Goal: Task Accomplishment & Management: Manage account settings

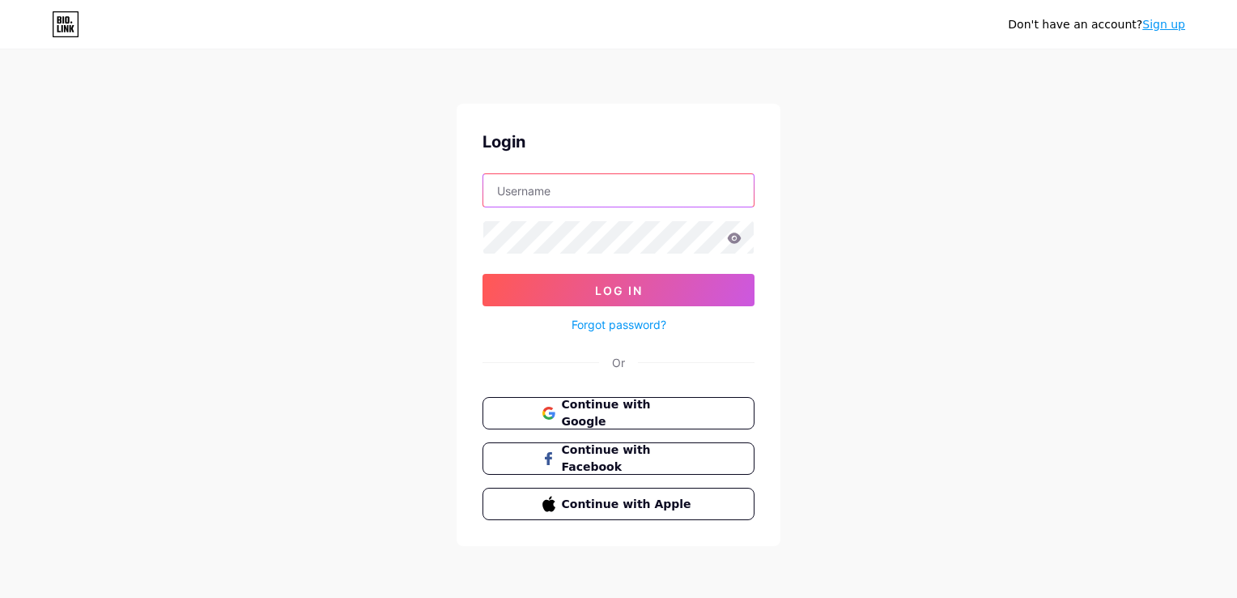
click at [629, 195] on input "text" at bounding box center [618, 190] width 270 height 32
type input "[EMAIL_ADDRESS][DOMAIN_NAME]"
click at [612, 322] on link "Forgot password?" at bounding box center [619, 324] width 95 height 17
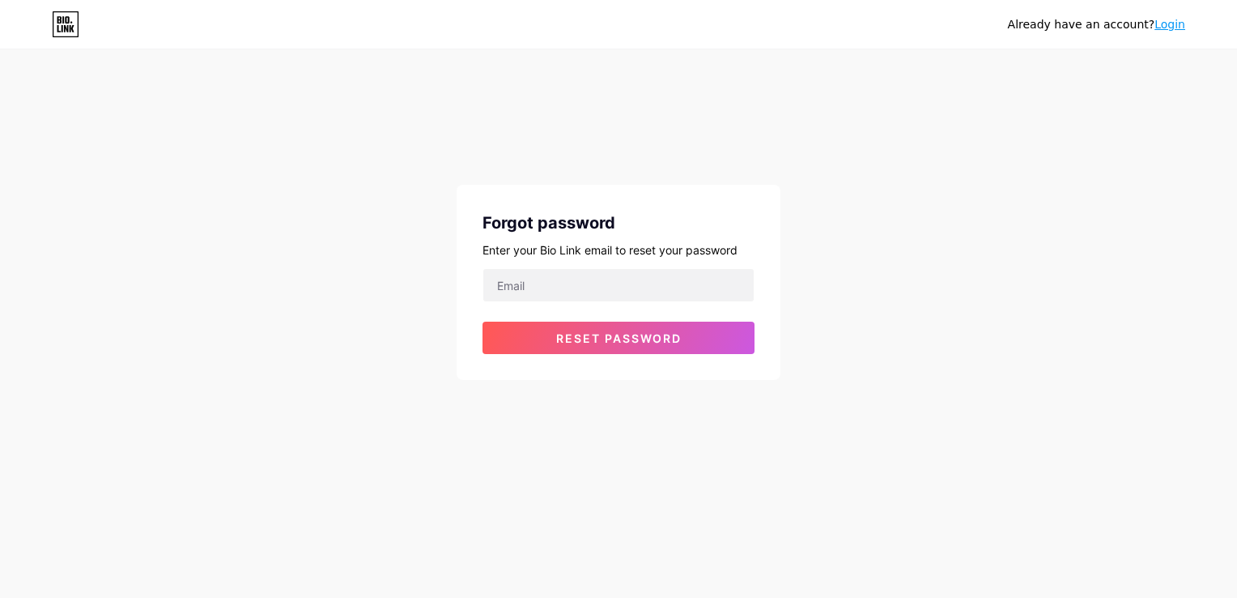
click at [658, 302] on form "Reset password" at bounding box center [619, 311] width 272 height 86
click at [661, 297] on input "email" at bounding box center [618, 285] width 270 height 32
type input "[EMAIL_ADDRESS][DOMAIN_NAME]"
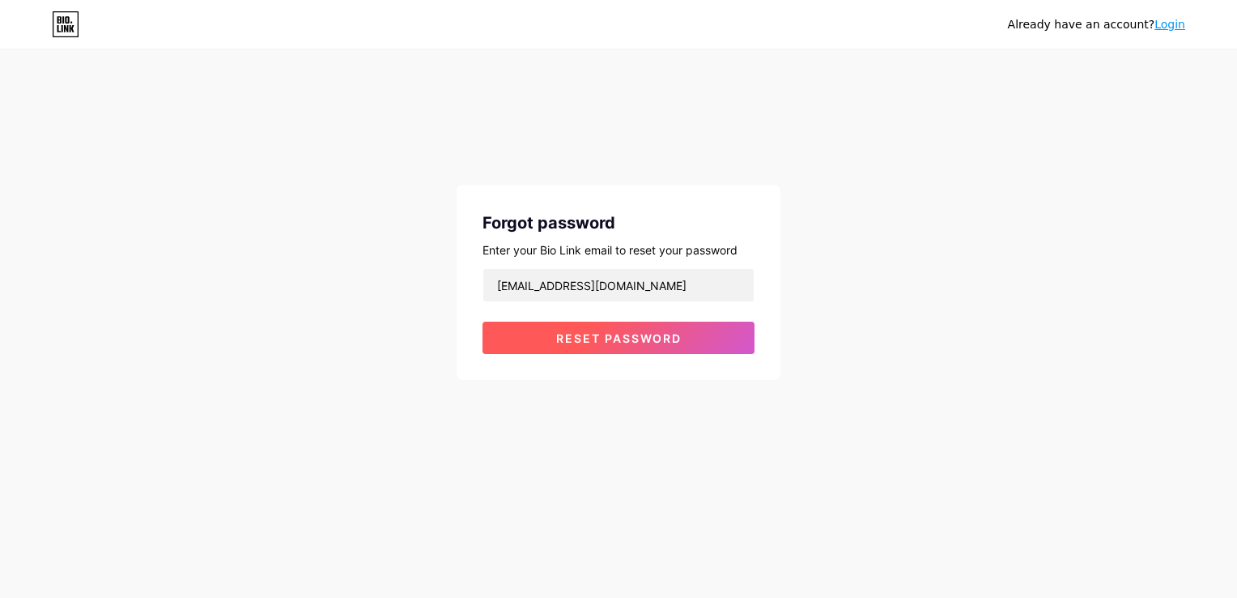
click at [645, 346] on button "Reset password" at bounding box center [619, 337] width 272 height 32
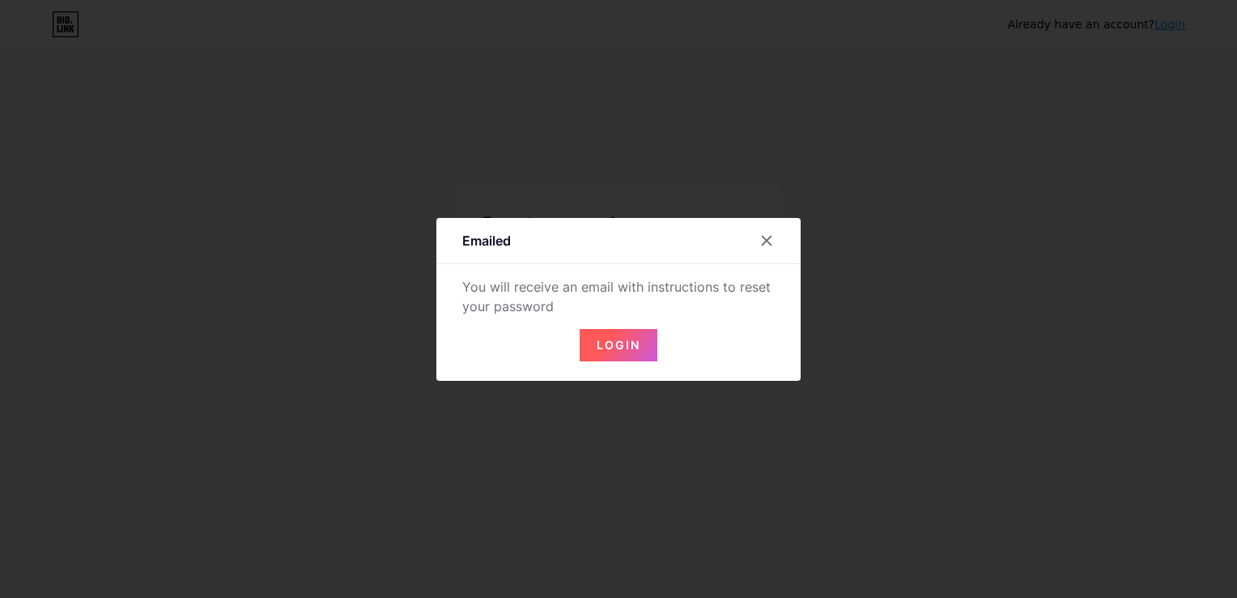
click at [645, 346] on button "Login" at bounding box center [619, 345] width 78 height 32
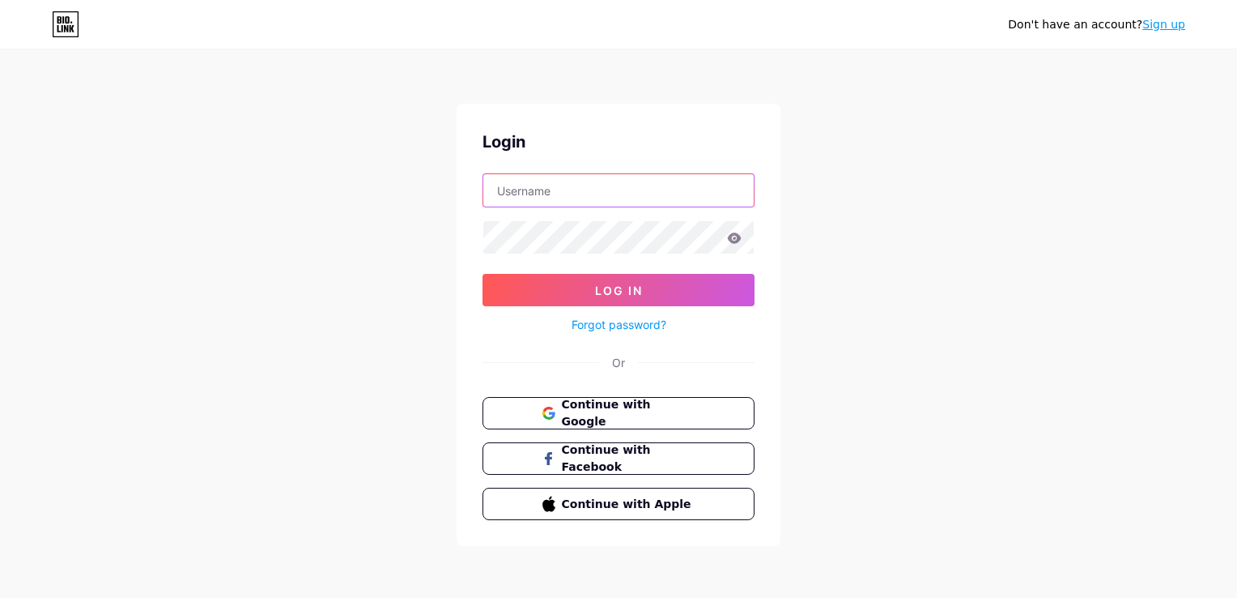
click at [693, 193] on input "text" at bounding box center [618, 190] width 270 height 32
type input "[EMAIL_ADDRESS][DOMAIN_NAME]"
drag, startPoint x: 660, startPoint y: 194, endPoint x: 259, endPoint y: 199, distance: 400.9
click at [260, 199] on div "Don't have an account? Sign up Login [EMAIL_ADDRESS][DOMAIN_NAME] Log In Forgot…" at bounding box center [618, 299] width 1237 height 598
click at [541, 198] on input "text" at bounding box center [618, 190] width 270 height 32
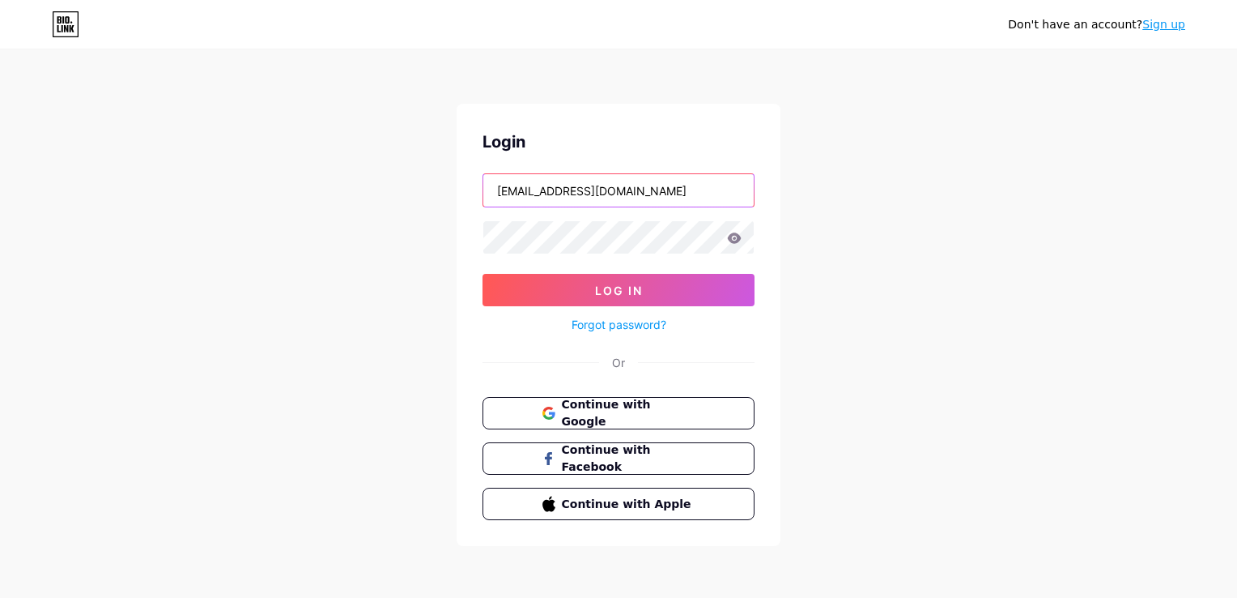
drag, startPoint x: 704, startPoint y: 187, endPoint x: 501, endPoint y: 186, distance: 202.4
click at [501, 186] on input "[EMAIL_ADDRESS][DOMAIN_NAME]" at bounding box center [618, 190] width 270 height 32
click at [661, 189] on input "[EMAIL_ADDRESS][DOMAIN_NAME]" at bounding box center [618, 190] width 270 height 32
drag, startPoint x: 661, startPoint y: 189, endPoint x: 475, endPoint y: 189, distance: 185.4
click at [475, 189] on div "Login [EMAIL_ADDRESS][DOMAIN_NAME] Log In Forgot password? Or Continue with Goo…" at bounding box center [619, 325] width 324 height 442
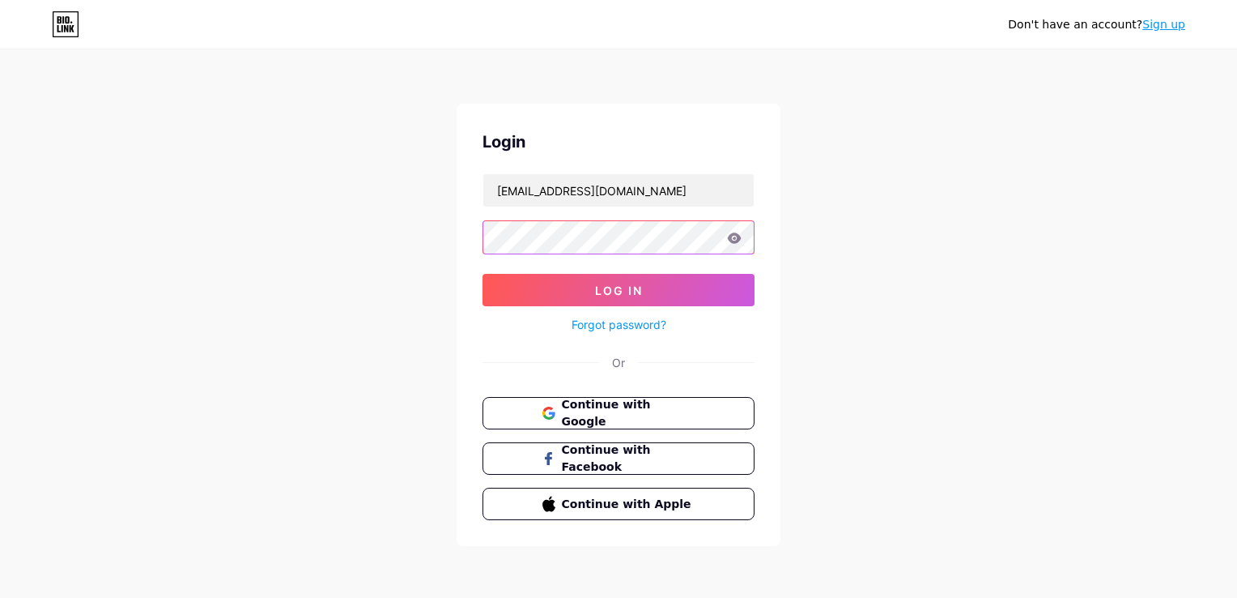
click at [270, 233] on div "Don't have an account? Sign up Login [EMAIL_ADDRESS][DOMAIN_NAME] Log In Forgot…" at bounding box center [618, 299] width 1237 height 598
click at [736, 243] on div at bounding box center [619, 237] width 272 height 34
click at [730, 241] on icon at bounding box center [735, 237] width 14 height 11
click at [347, 238] on div "Don't have an account? Sign up Login [EMAIL_ADDRESS][DOMAIN_NAME] Log In Forgot…" at bounding box center [618, 299] width 1237 height 598
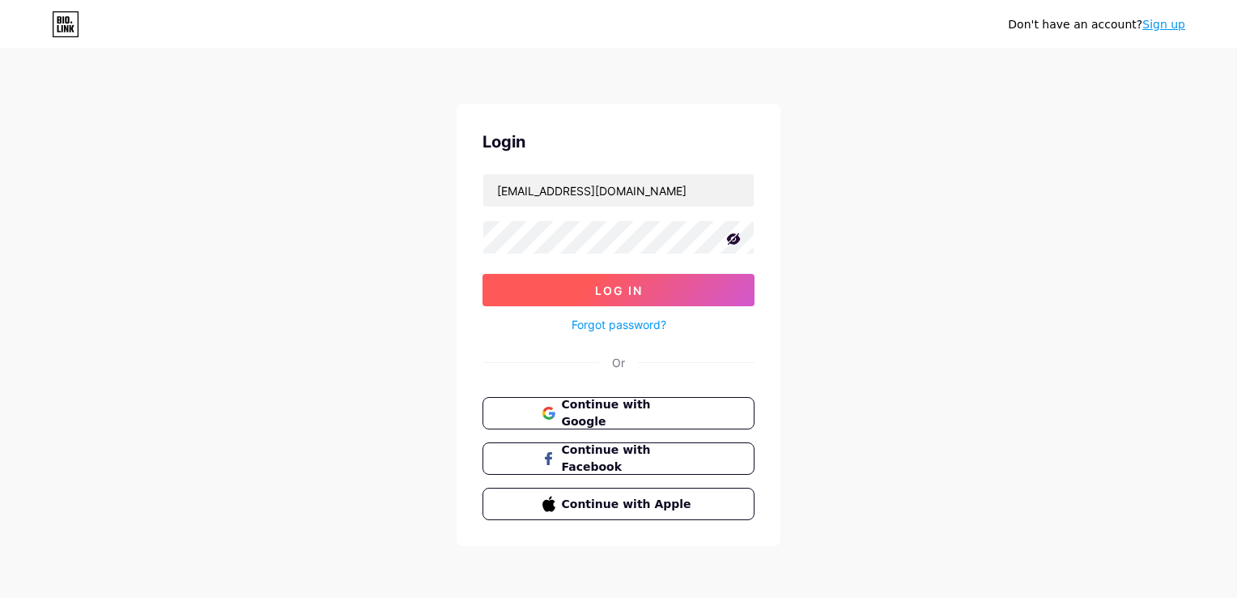
click at [512, 292] on button "Log In" at bounding box center [619, 290] width 272 height 32
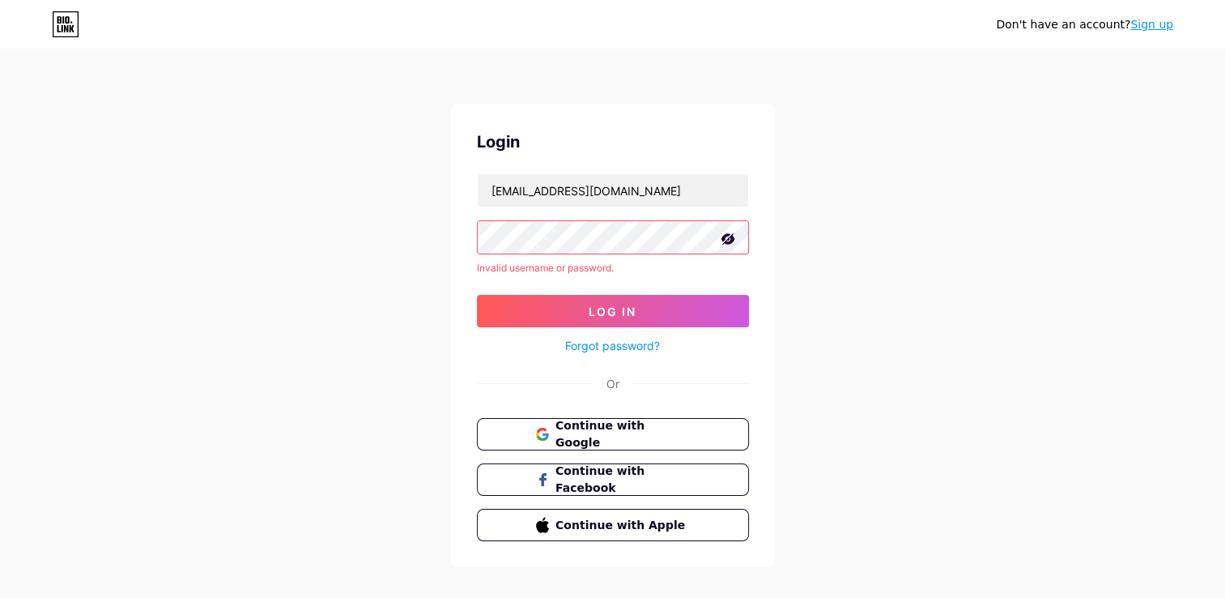
click at [283, 232] on div "Don't have an account? Sign up Login [EMAIL_ADDRESS][DOMAIN_NAME] Invalid usern…" at bounding box center [612, 309] width 1225 height 619
click at [656, 316] on button "Log In" at bounding box center [613, 311] width 272 height 32
click at [95, 279] on div "Don't have an account? Sign up Login [EMAIL_ADDRESS][DOMAIN_NAME] Invalid usern…" at bounding box center [612, 309] width 1225 height 619
click at [701, 313] on button "Log In" at bounding box center [613, 311] width 272 height 32
click at [727, 245] on icon at bounding box center [728, 239] width 16 height 16
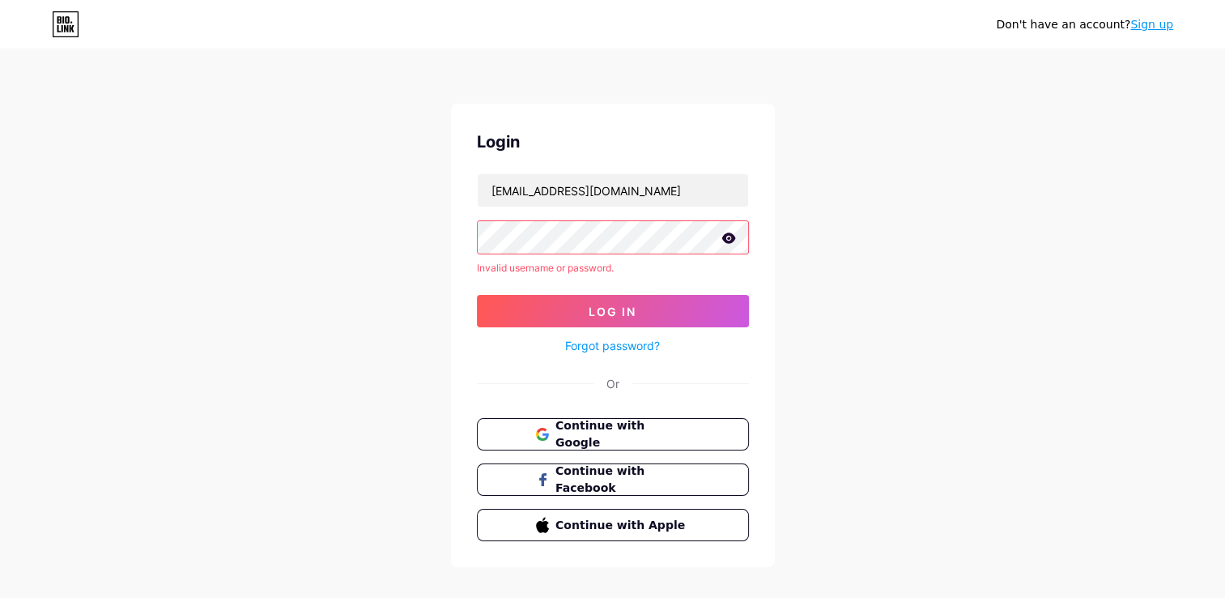
click at [710, 330] on div "Forgot password?" at bounding box center [613, 341] width 272 height 28
click at [732, 236] on icon at bounding box center [729, 237] width 14 height 11
click at [700, 309] on button "Log In" at bounding box center [613, 311] width 272 height 32
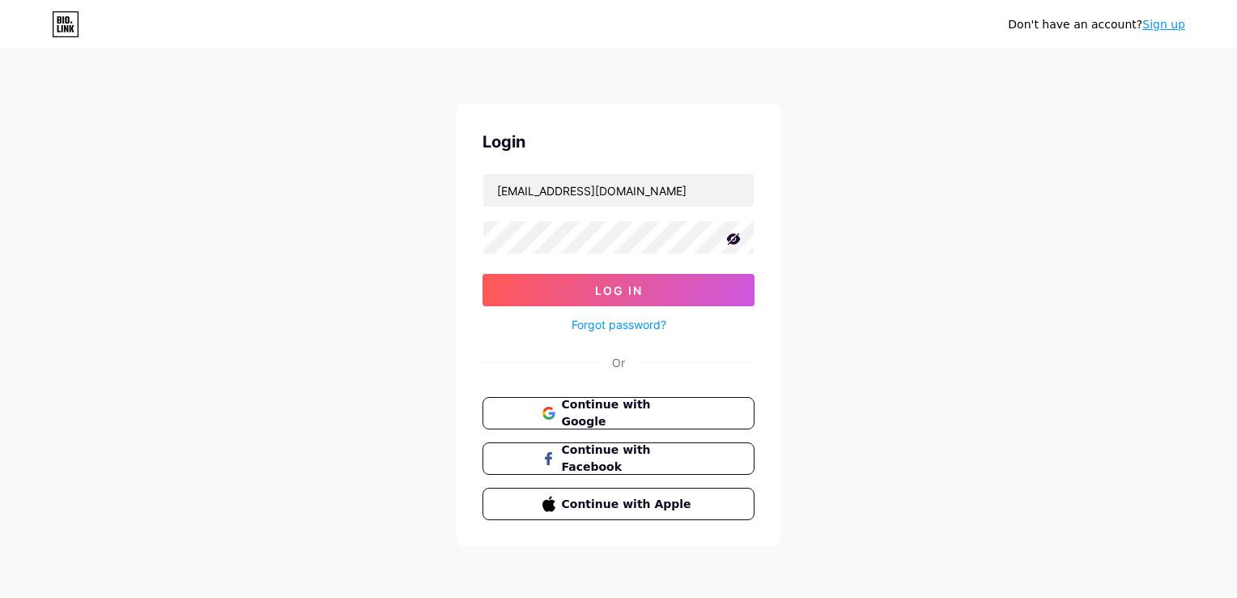
click at [501, 270] on form "[EMAIL_ADDRESS][DOMAIN_NAME] Log In Forgot password?" at bounding box center [619, 253] width 272 height 161
click at [587, 293] on button "Log In" at bounding box center [619, 290] width 272 height 32
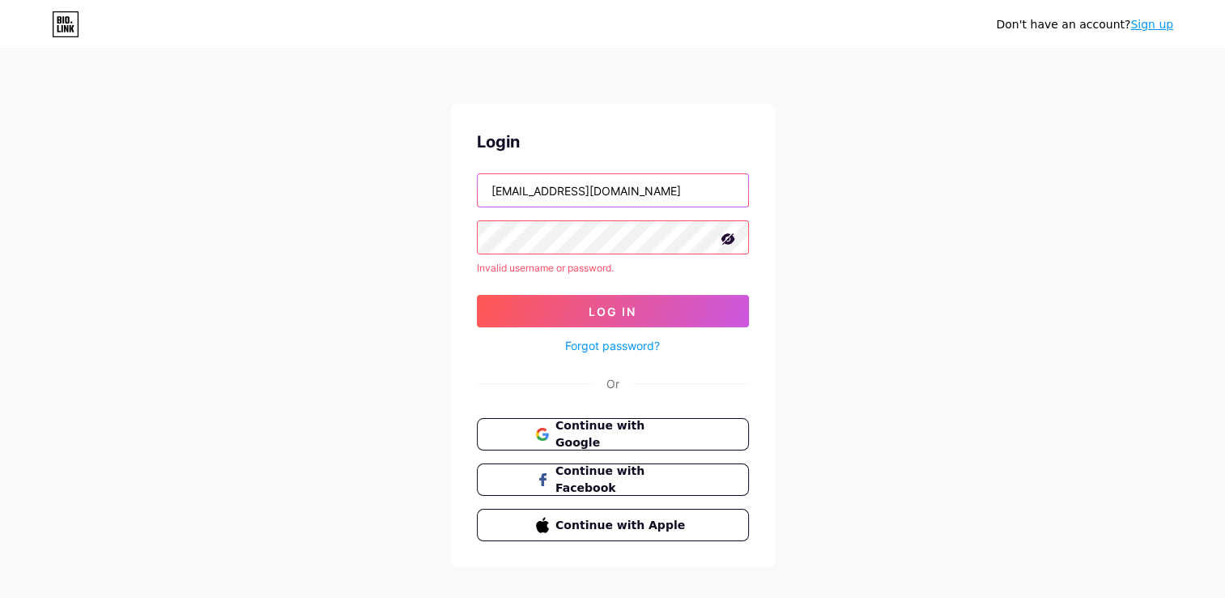
drag, startPoint x: 658, startPoint y: 181, endPoint x: 227, endPoint y: 197, distance: 431.9
click at [227, 197] on div "Don't have an account? Sign up Login [EMAIL_ADDRESS][DOMAIN_NAME] Invalid usern…" at bounding box center [612, 309] width 1225 height 619
paste input "NOZIENTERTAINMENT24@03"
type input "NOZIENTERTAINMENT24@03"
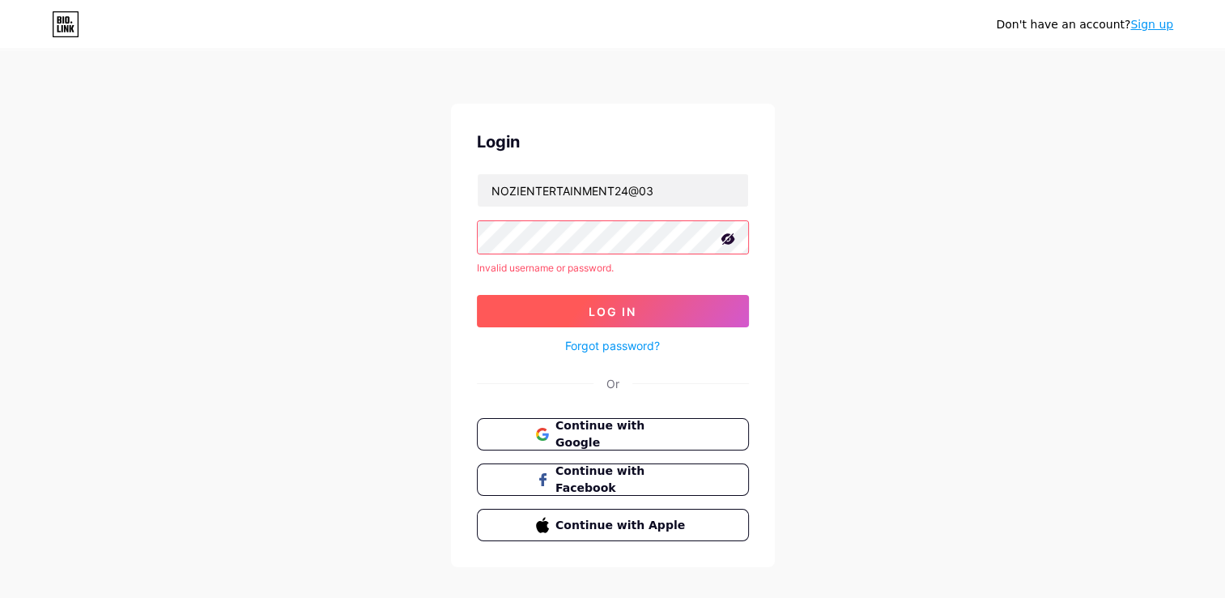
click at [709, 297] on button "Log In" at bounding box center [613, 311] width 272 height 32
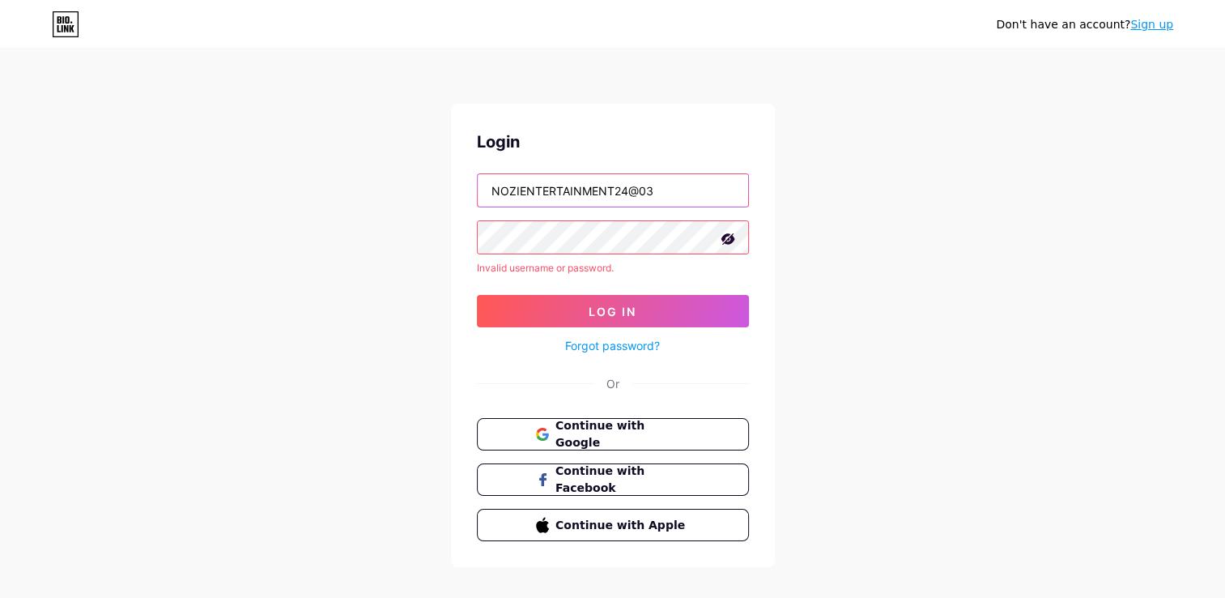
drag, startPoint x: 696, startPoint y: 202, endPoint x: 171, endPoint y: 232, distance: 526.4
click at [171, 232] on div "Don't have an account? Sign up Login NOZIENTERTAINMENT24@03 Invalid username or…" at bounding box center [612, 309] width 1225 height 619
click at [845, 168] on div "Don't have an account? Sign up Login Invalid username or password. Log In Forgo…" at bounding box center [612, 309] width 1225 height 619
click at [601, 197] on input "text" at bounding box center [613, 190] width 270 height 32
type input "[EMAIL_ADDRESS][DOMAIN_NAME]"
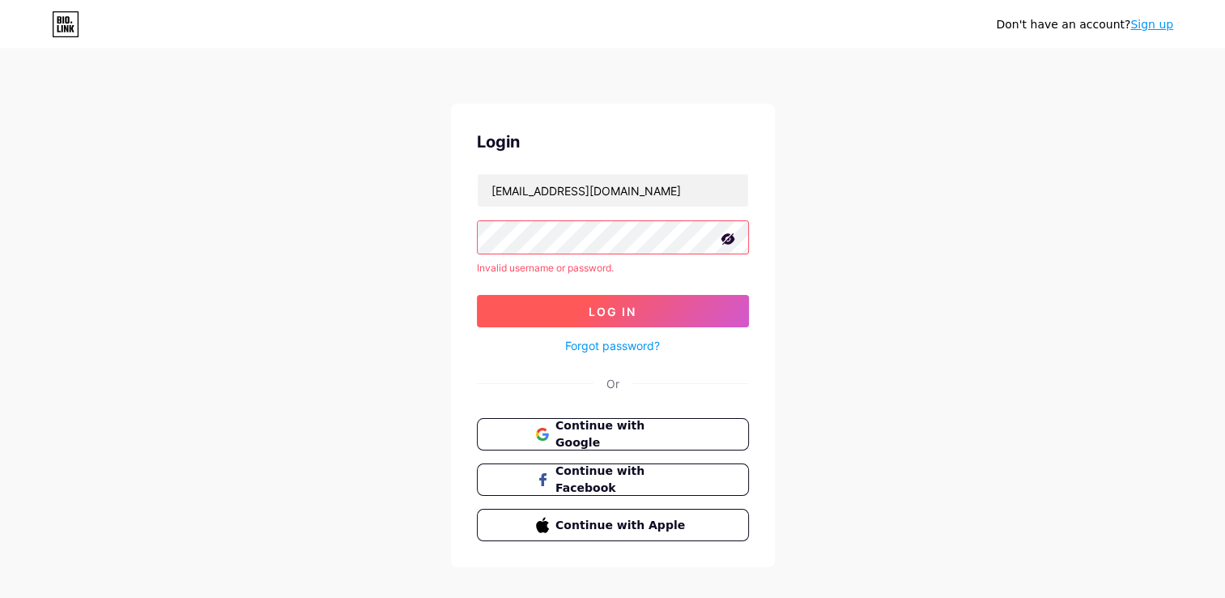
click at [626, 304] on span "Log In" at bounding box center [613, 311] width 48 height 14
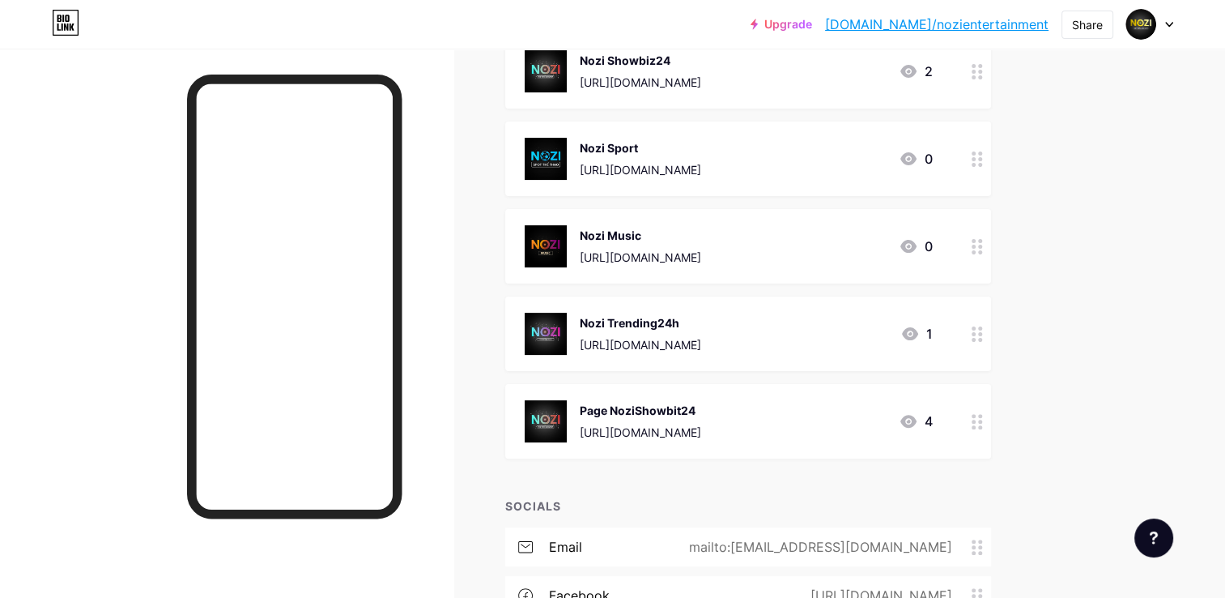
scroll to position [405, 0]
